Goal: Task Accomplishment & Management: Manage account settings

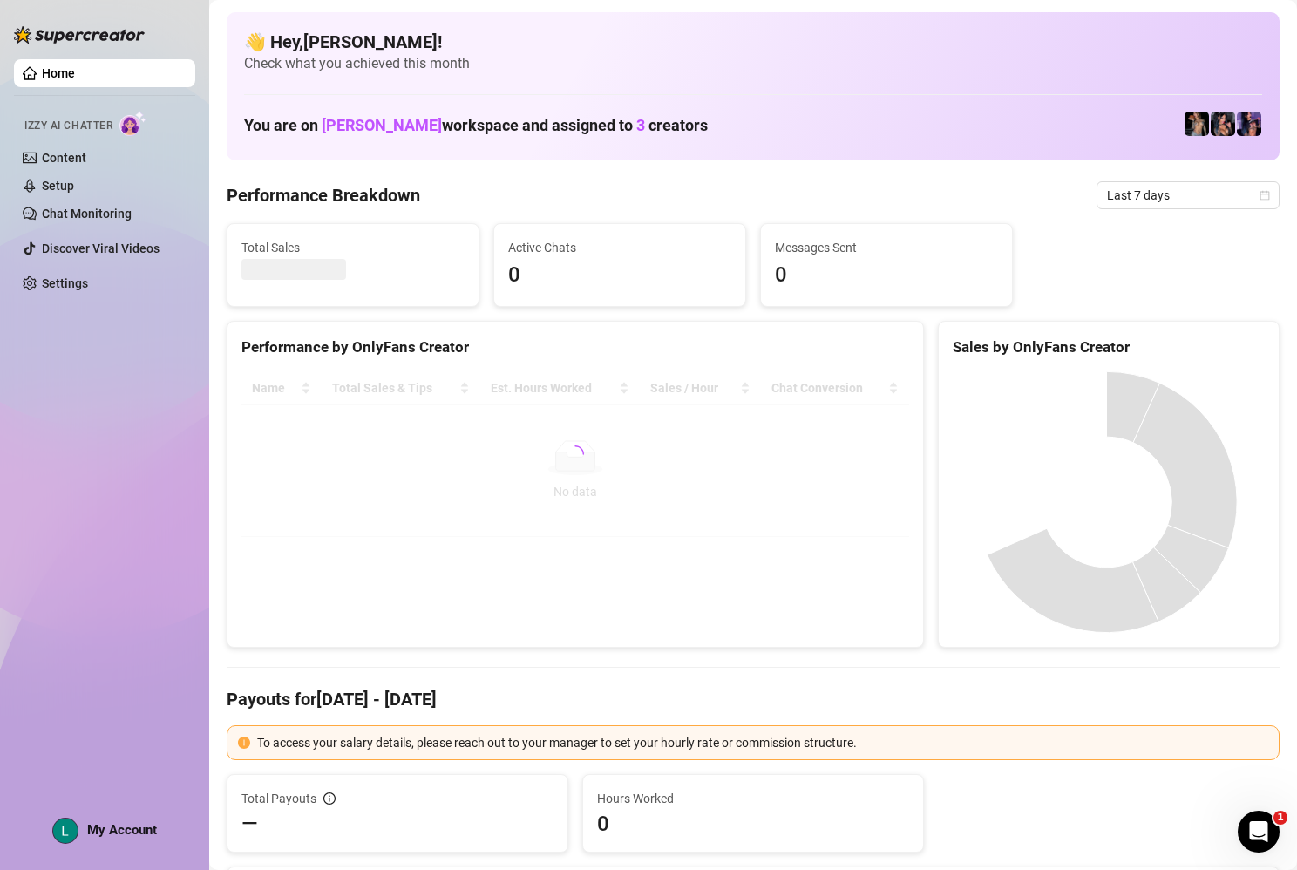
click at [123, 828] on span "My Account" at bounding box center [122, 830] width 70 height 16
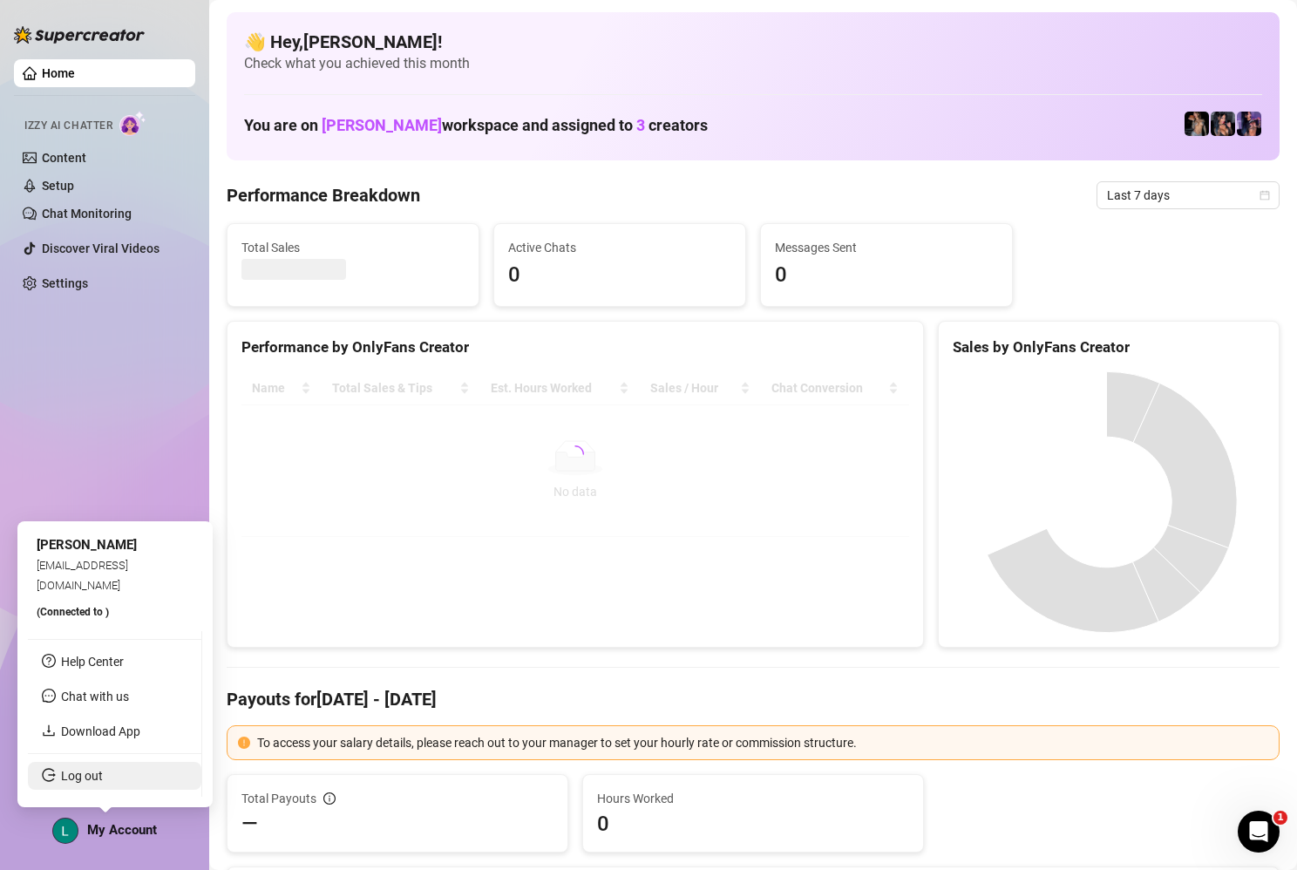
click at [85, 769] on link "Log out" at bounding box center [82, 776] width 42 height 14
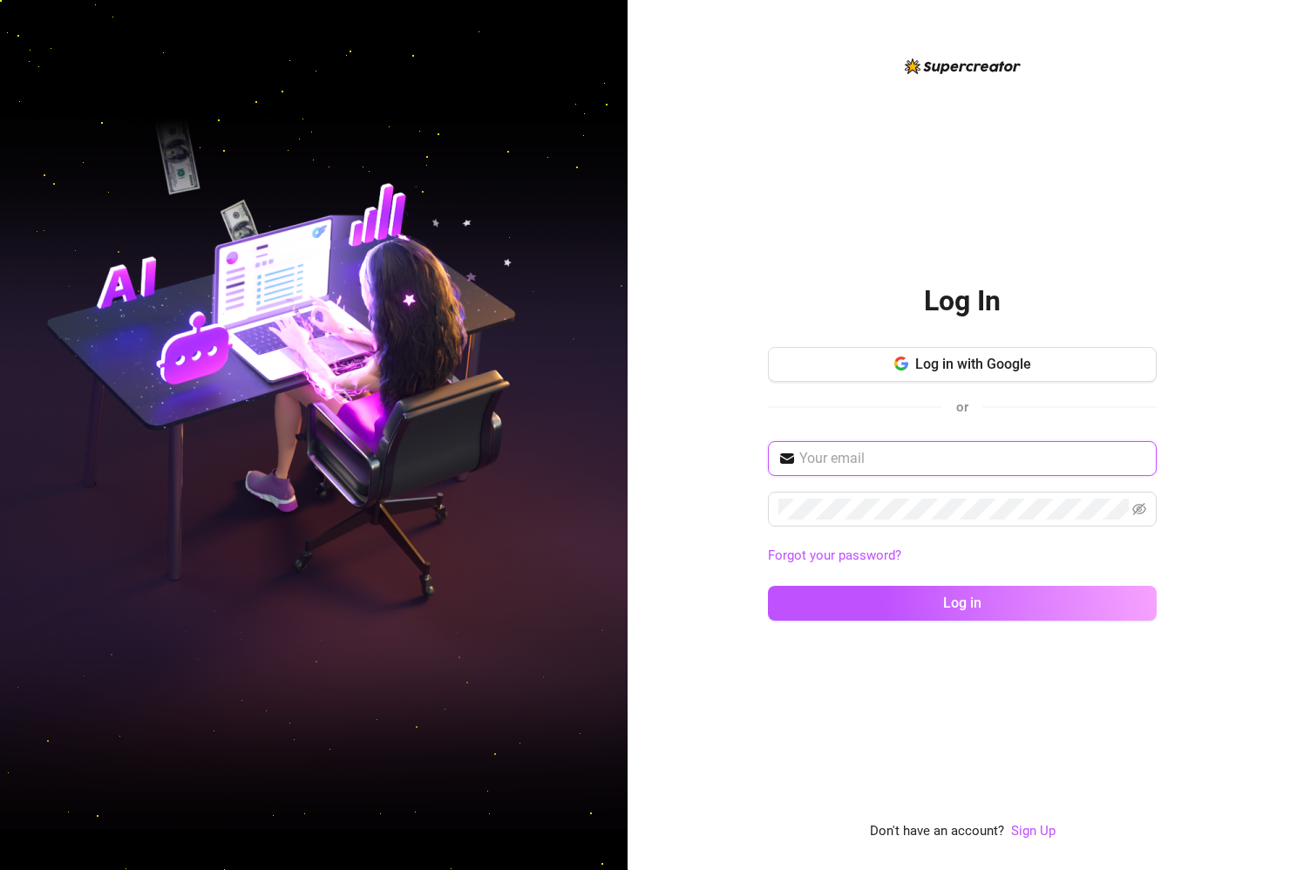
click at [968, 461] on input "text" at bounding box center [972, 458] width 347 height 21
click at [826, 459] on input "text" at bounding box center [972, 458] width 347 height 21
type input "[EMAIL_ADDRESS][DOMAIN_NAME]"
drag, startPoint x: 859, startPoint y: 481, endPoint x: 856, endPoint y: 491, distance: 9.9
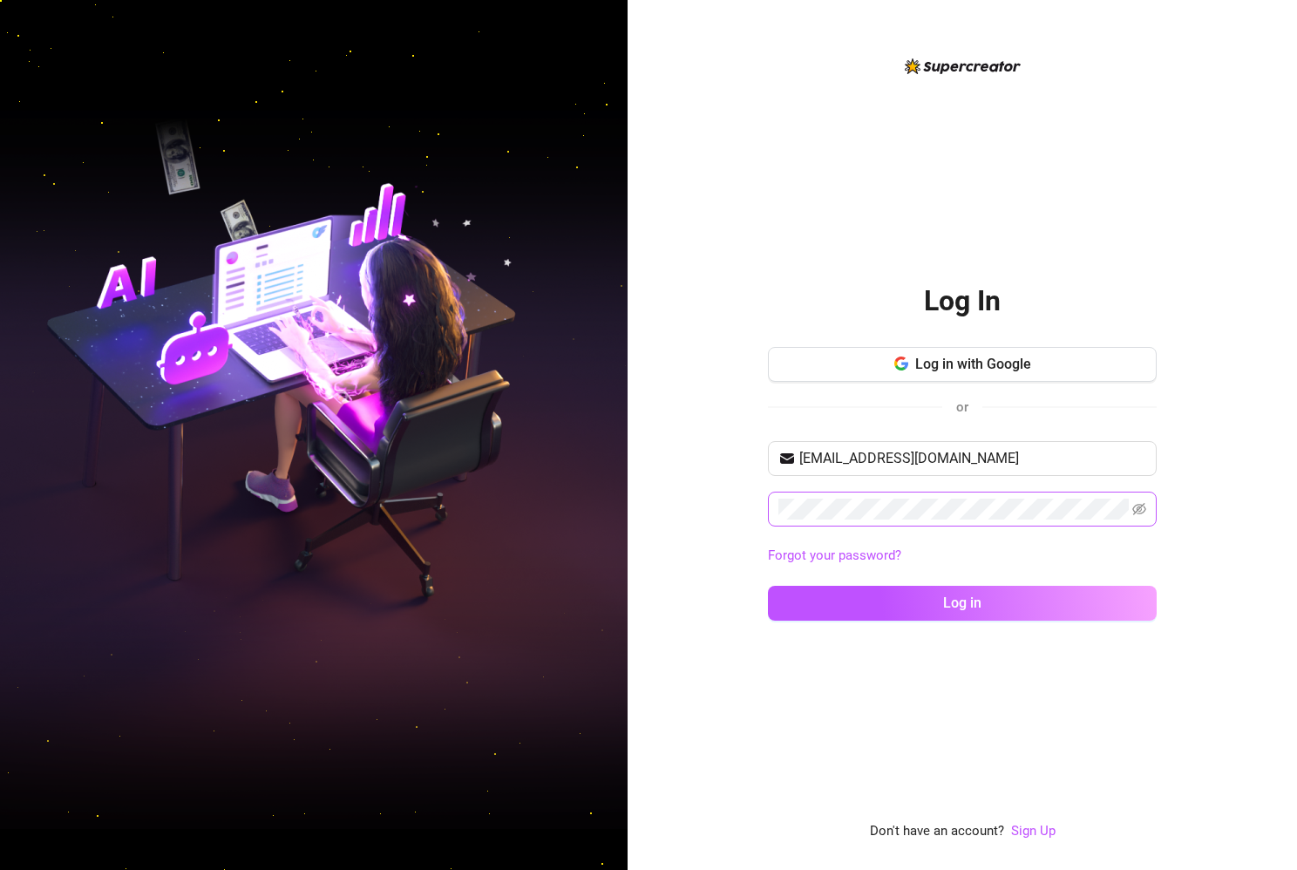
click at [857, 488] on div "[EMAIL_ADDRESS][DOMAIN_NAME] Forgot your password? Log in" at bounding box center [962, 538] width 389 height 195
click at [922, 588] on button "Log in" at bounding box center [962, 603] width 389 height 35
